Goal: Information Seeking & Learning: Check status

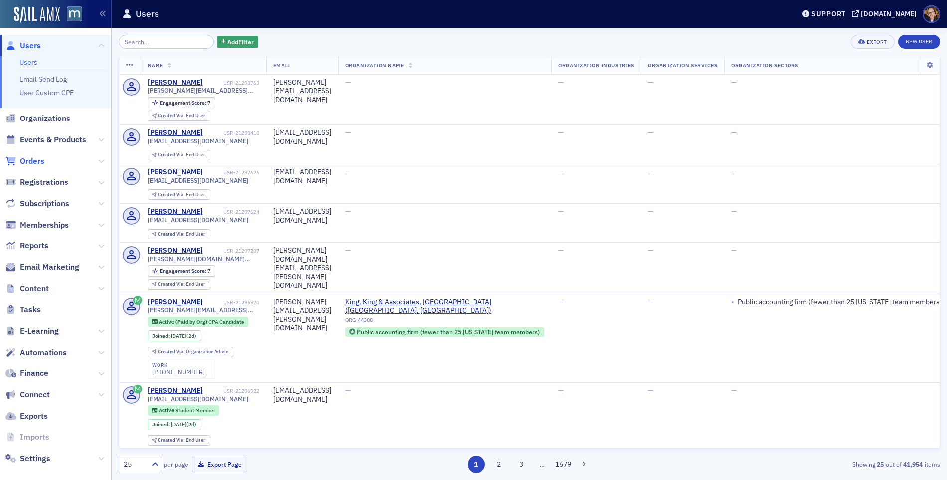
click at [30, 162] on span "Orders" at bounding box center [32, 161] width 24 height 11
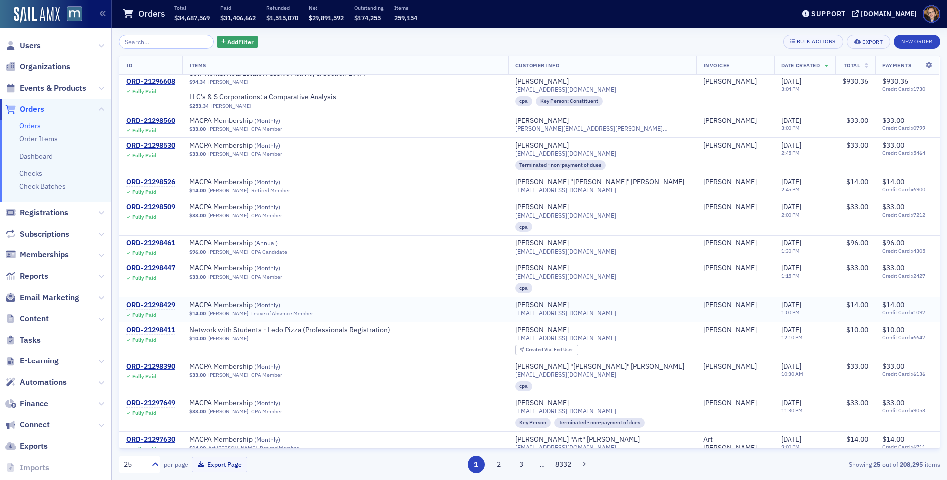
scroll to position [491, 0]
drag, startPoint x: 37, startPoint y: 88, endPoint x: 161, endPoint y: 41, distance: 132.8
click at [37, 88] on span "Events & Products" at bounding box center [53, 88] width 66 height 11
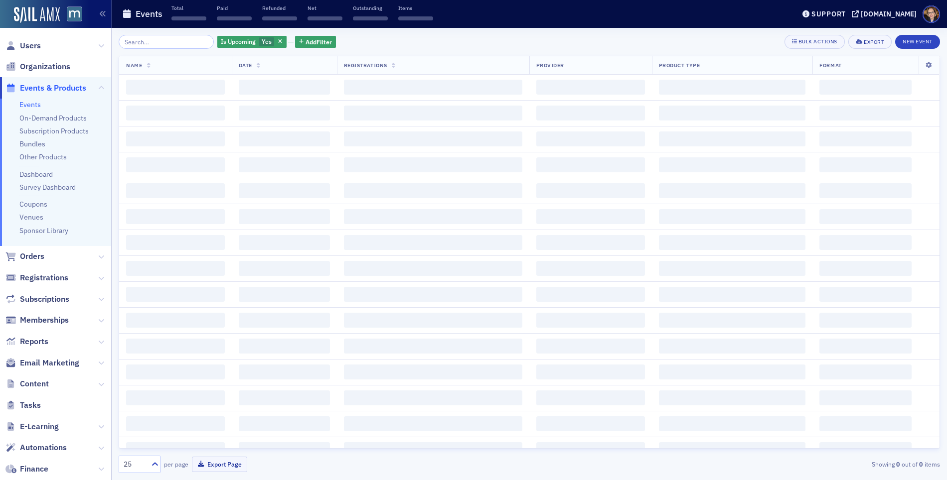
click at [150, 43] on input "search" at bounding box center [166, 42] width 95 height 14
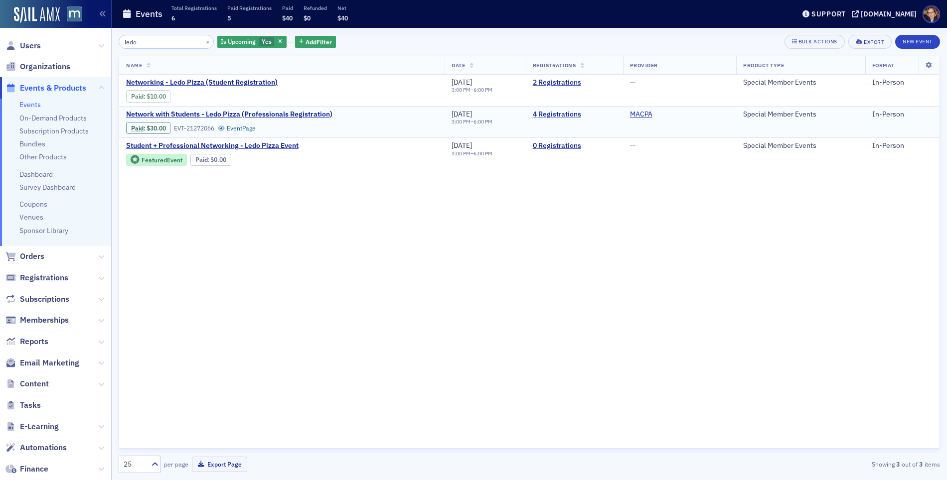
type input "ledo"
click at [559, 115] on link "4 Registrations" at bounding box center [574, 114] width 83 height 9
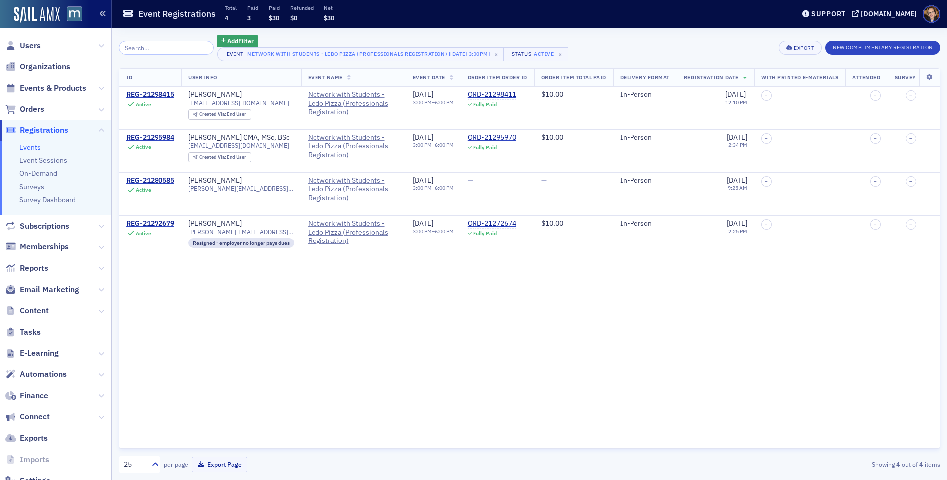
click at [104, 13] on icon "button" at bounding box center [102, 13] width 7 height 7
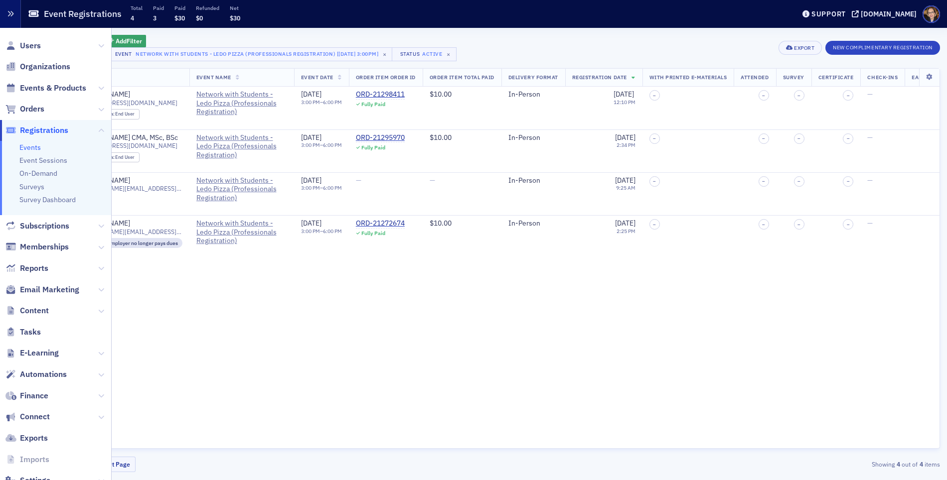
click at [10, 14] on icon "button" at bounding box center [10, 13] width 7 height 7
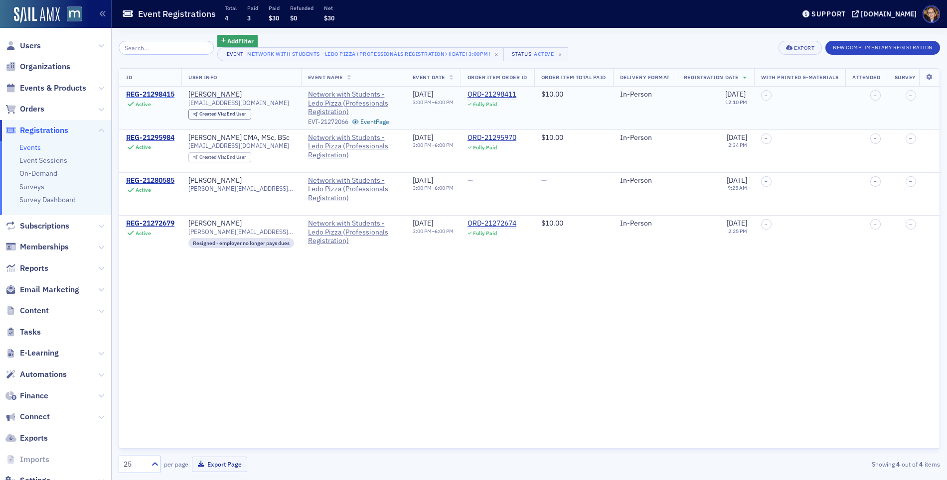
drag, startPoint x: 30, startPoint y: 132, endPoint x: 132, endPoint y: 93, distance: 109.5
click at [30, 132] on span "Registrations" at bounding box center [44, 130] width 48 height 11
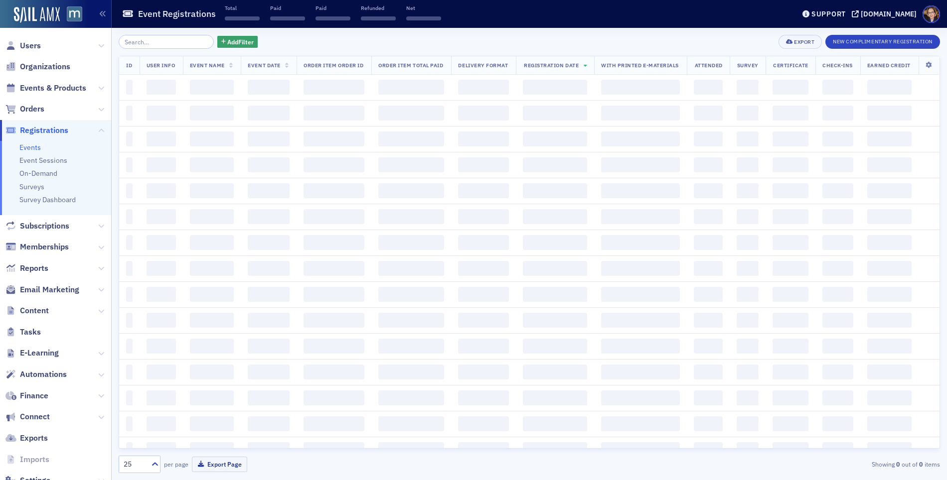
click at [153, 43] on input "search" at bounding box center [166, 42] width 95 height 14
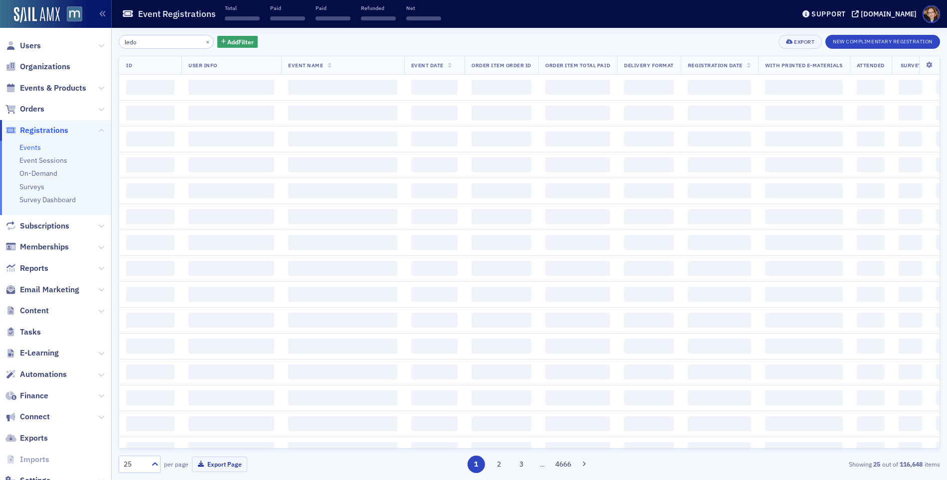
type input "ledo"
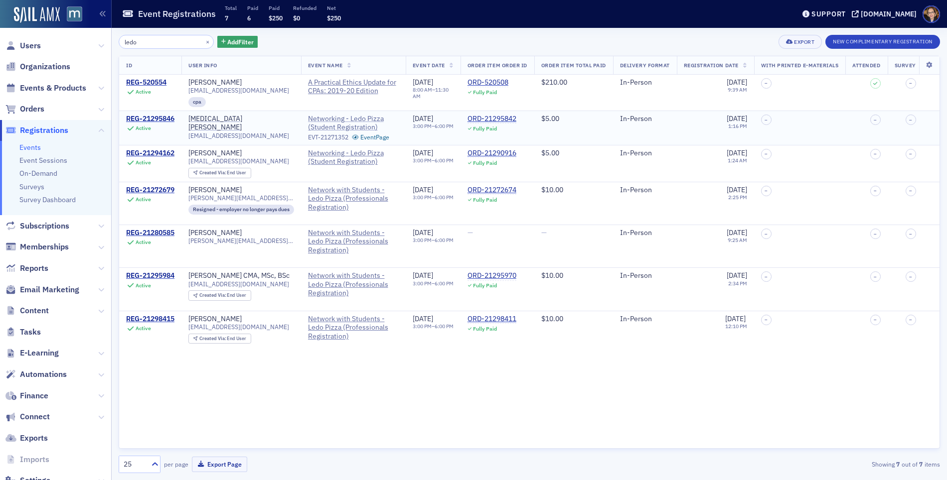
click at [330, 122] on span "Networking - Ledo Pizza (Student Registration)" at bounding box center [353, 123] width 91 height 17
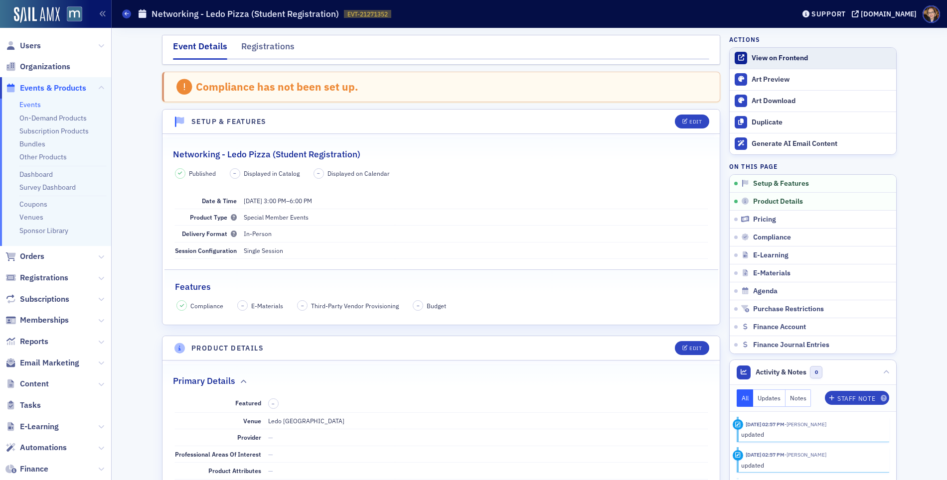
click at [785, 57] on div "View on Frontend" at bounding box center [821, 58] width 140 height 9
